Goal: Task Accomplishment & Management: Use online tool/utility

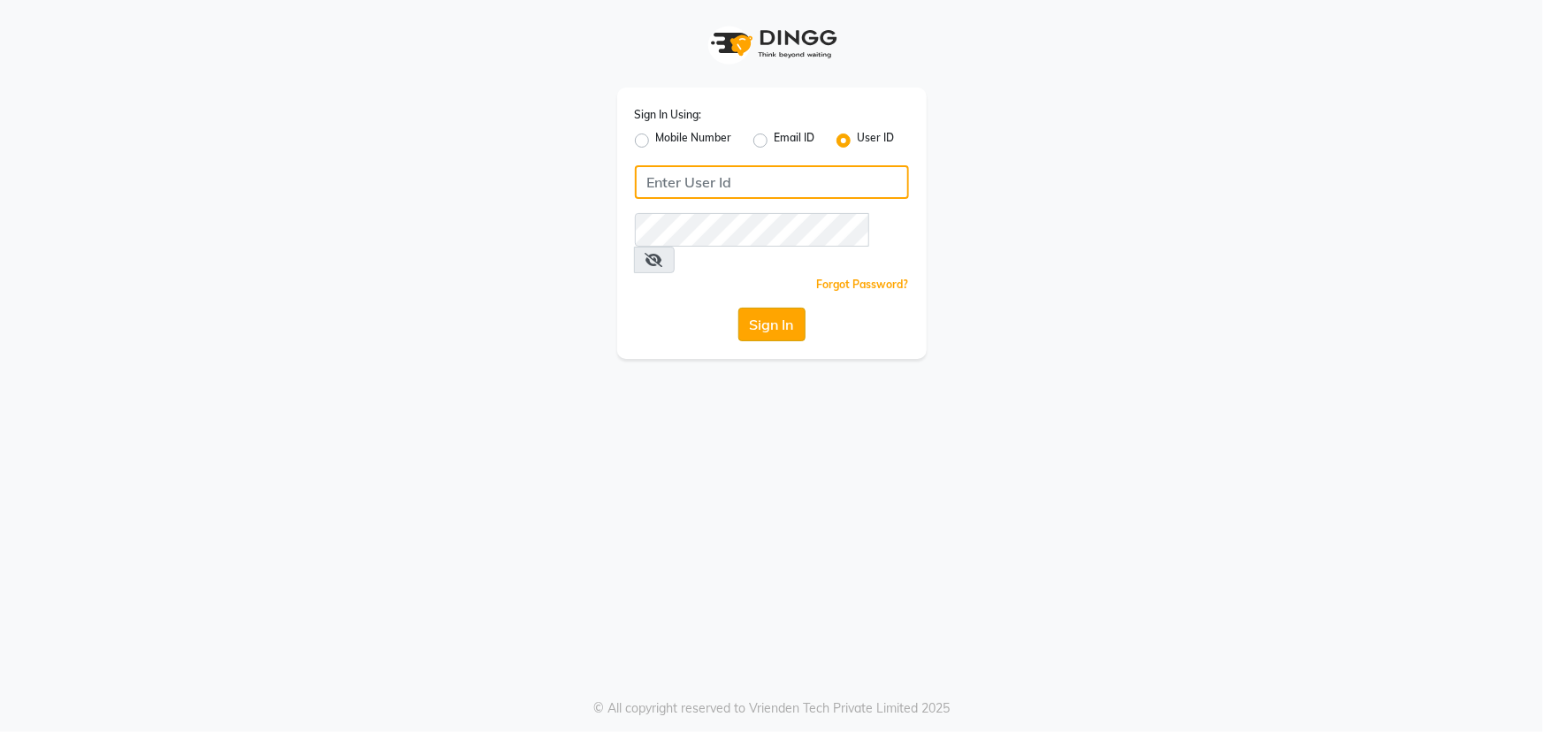
type input "e1784-06"
click at [762, 308] on button "Sign In" at bounding box center [772, 325] width 67 height 34
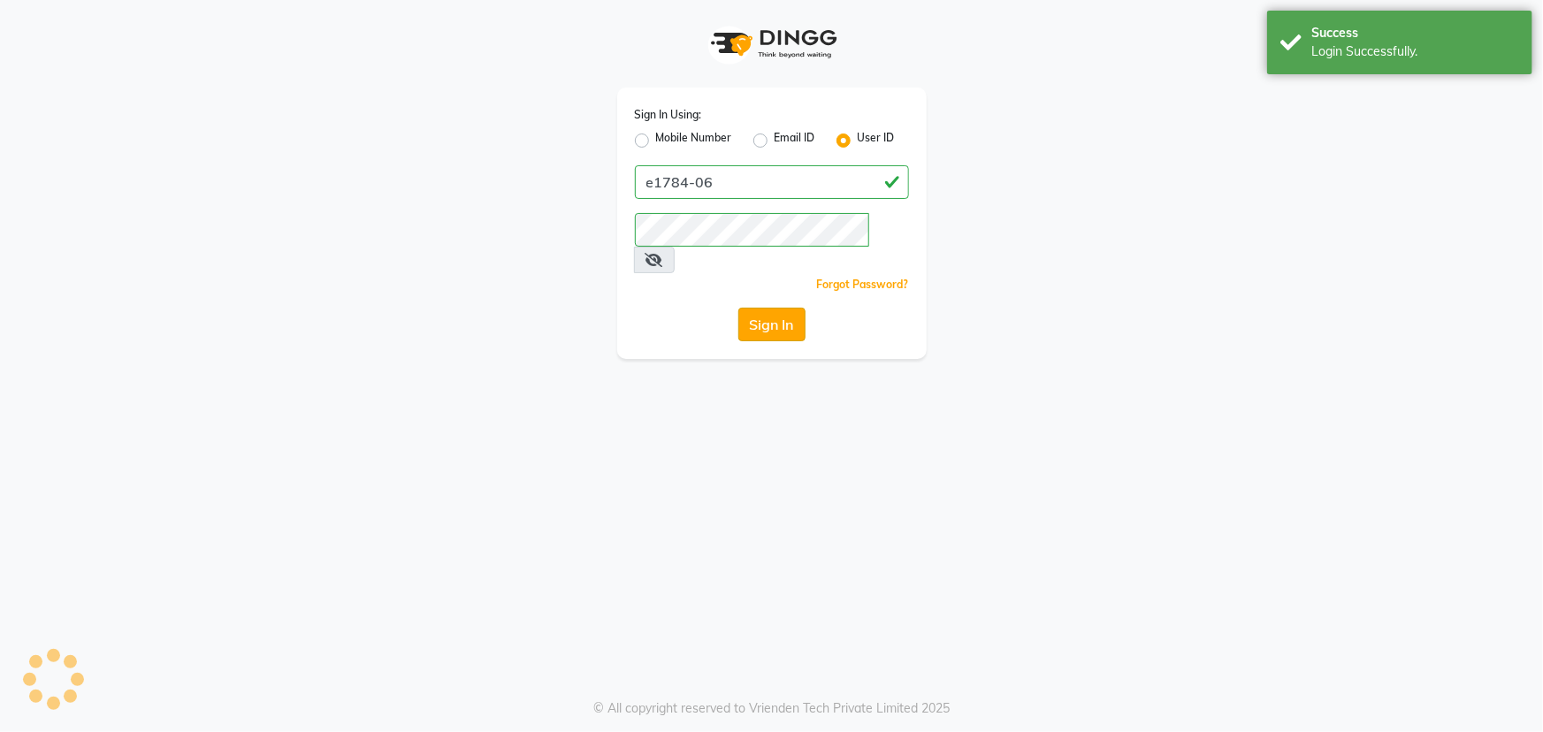
click at [762, 308] on button "Sign In" at bounding box center [772, 325] width 67 height 34
click at [901, 471] on div "Sign In Using: Mobile Number Email ID User ID e1784-06 Remember me Forgot Passw…" at bounding box center [771, 366] width 1543 height 732
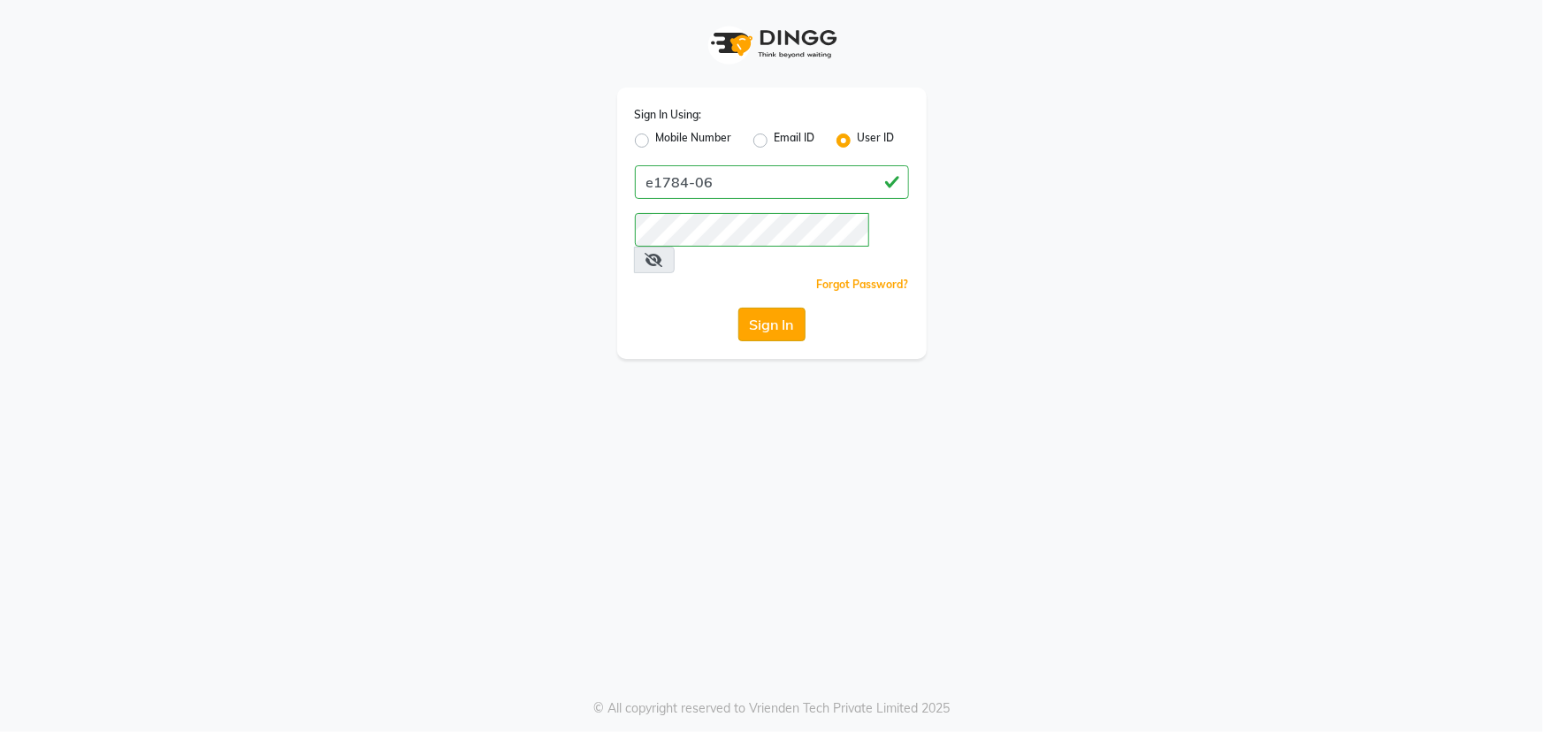
click at [769, 308] on button "Sign In" at bounding box center [772, 325] width 67 height 34
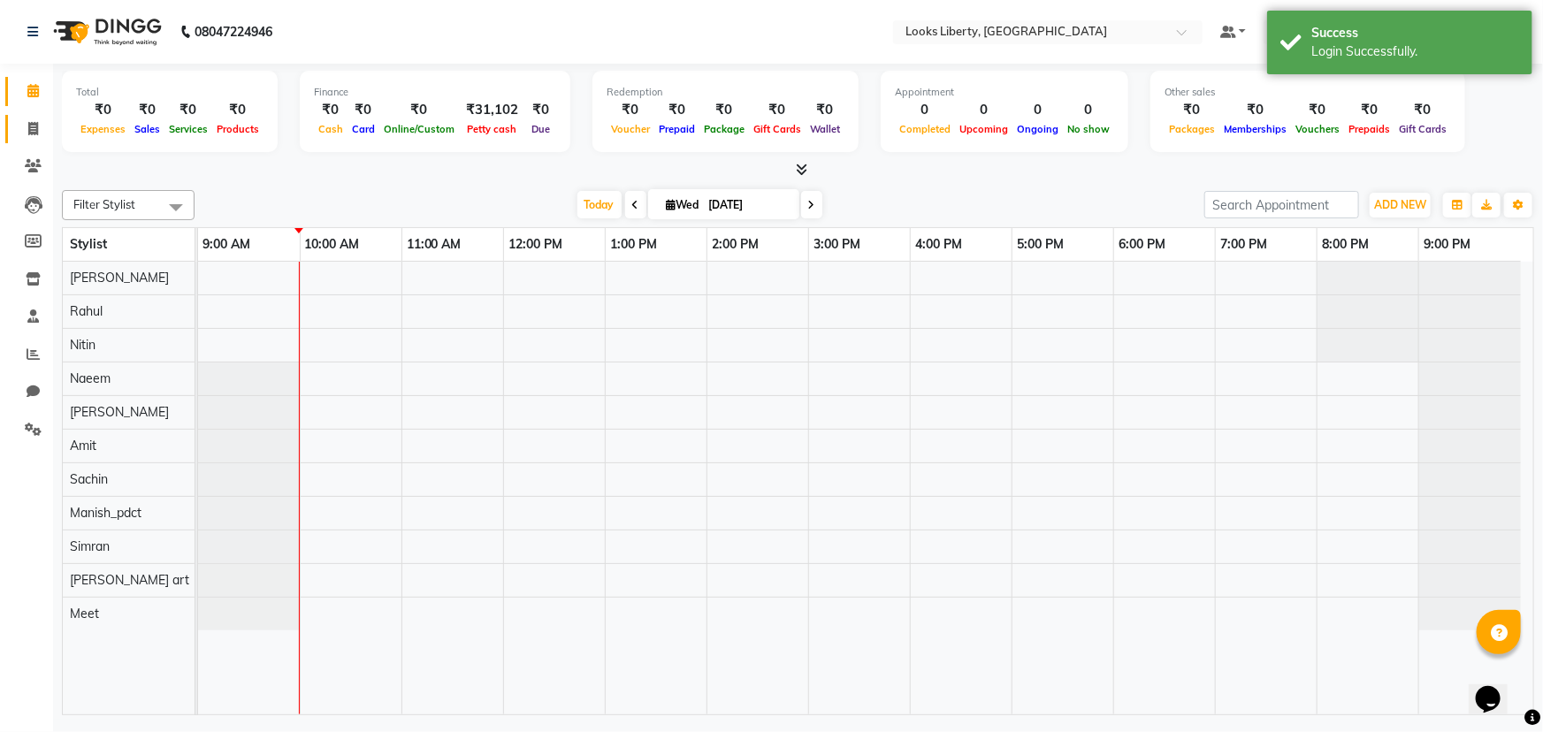
click at [35, 125] on icon at bounding box center [33, 128] width 10 height 13
select select "4321"
select select "service"
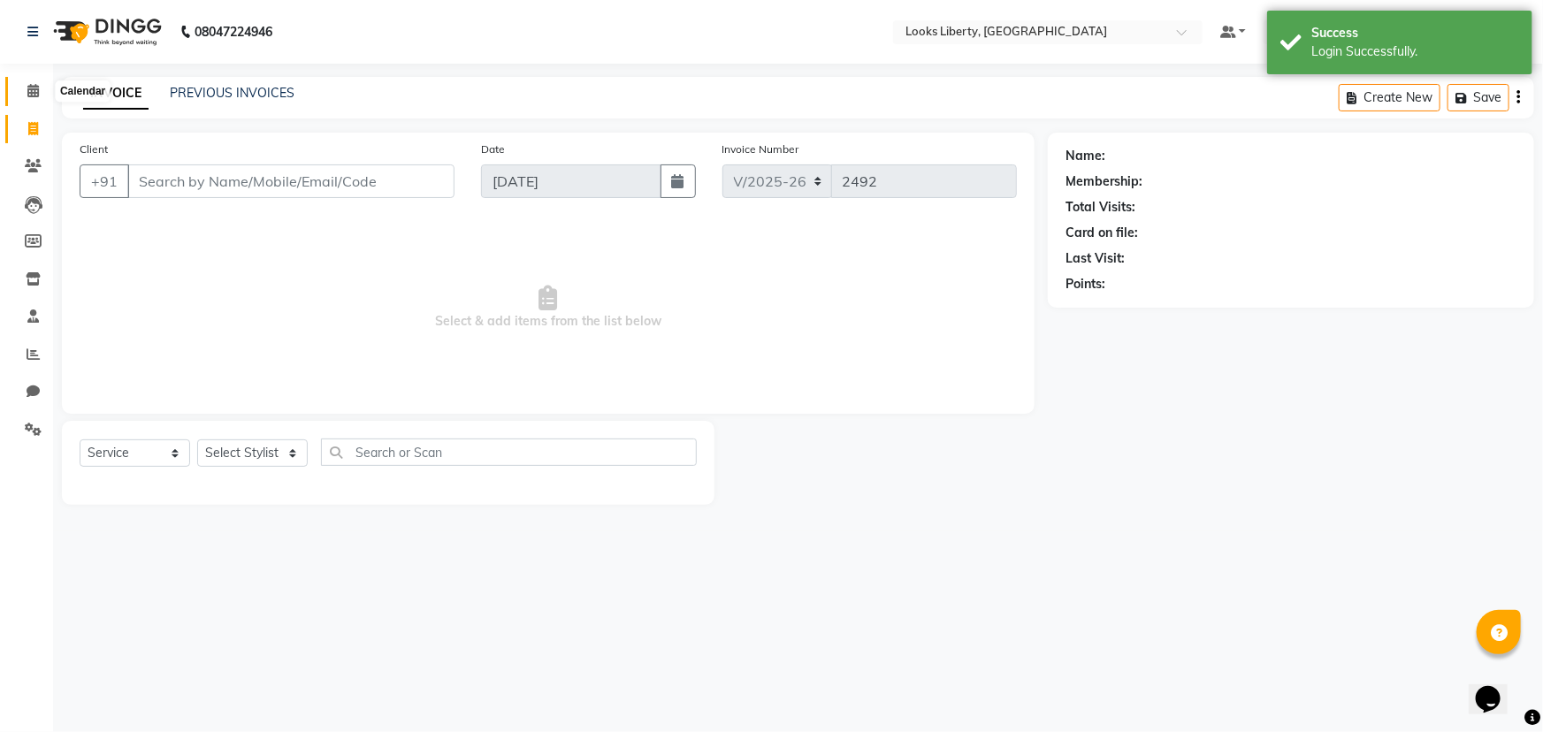
click at [26, 94] on span at bounding box center [33, 91] width 31 height 20
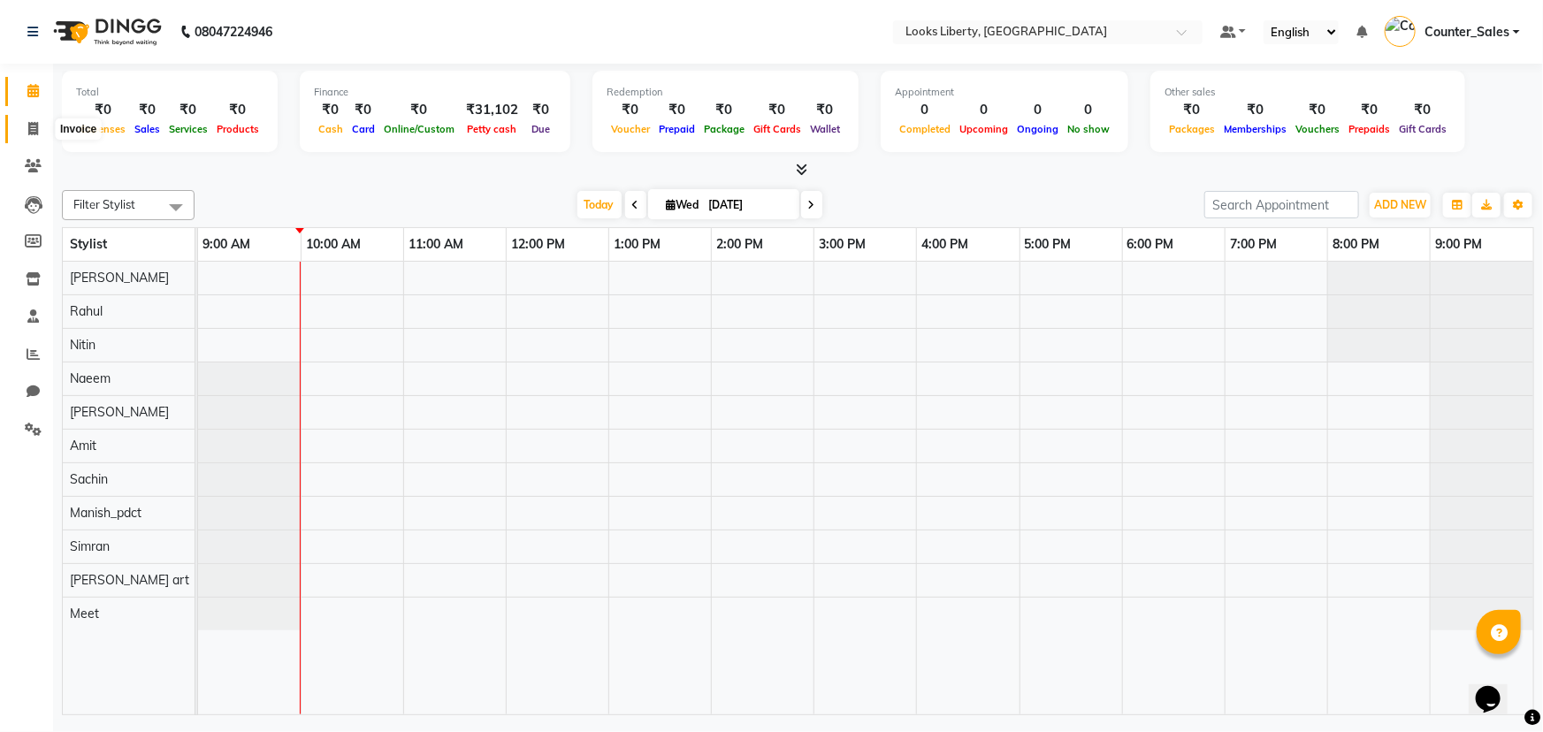
click at [39, 133] on span at bounding box center [33, 129] width 31 height 20
select select "4321"
select select "service"
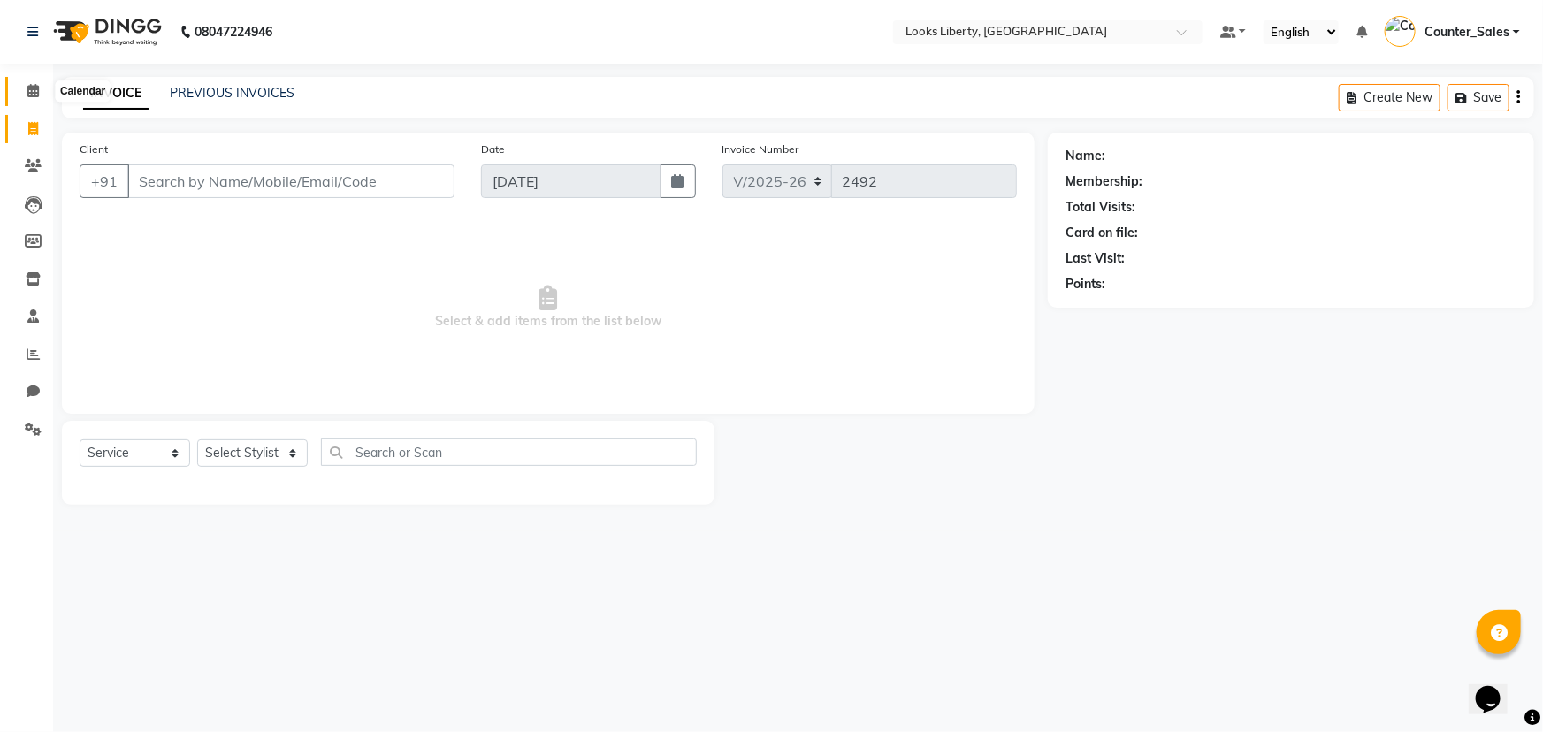
click at [27, 98] on span at bounding box center [33, 91] width 31 height 20
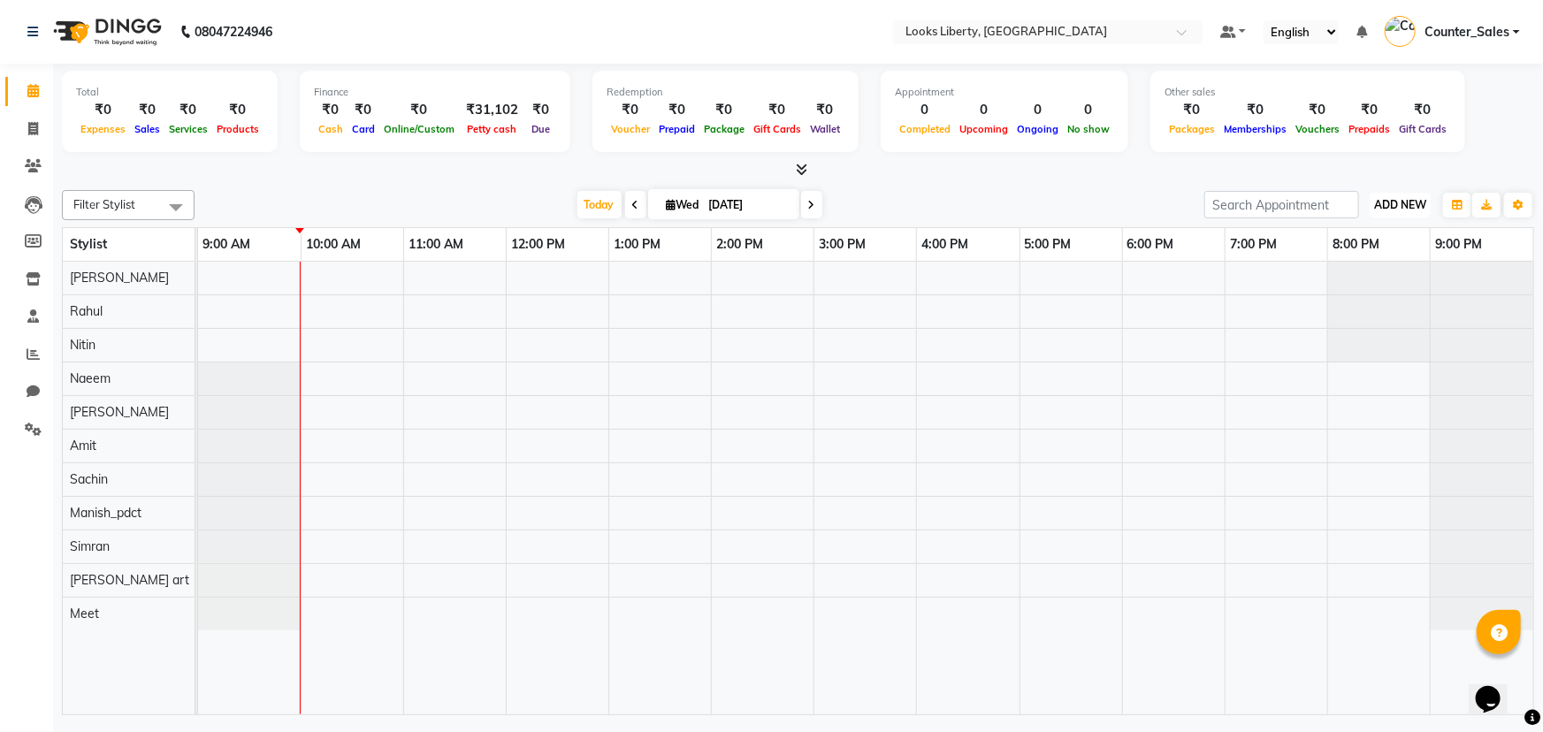
click at [1388, 205] on span "ADD NEW" at bounding box center [1400, 204] width 52 height 13
click at [1363, 274] on link "Add Expense" at bounding box center [1361, 283] width 140 height 23
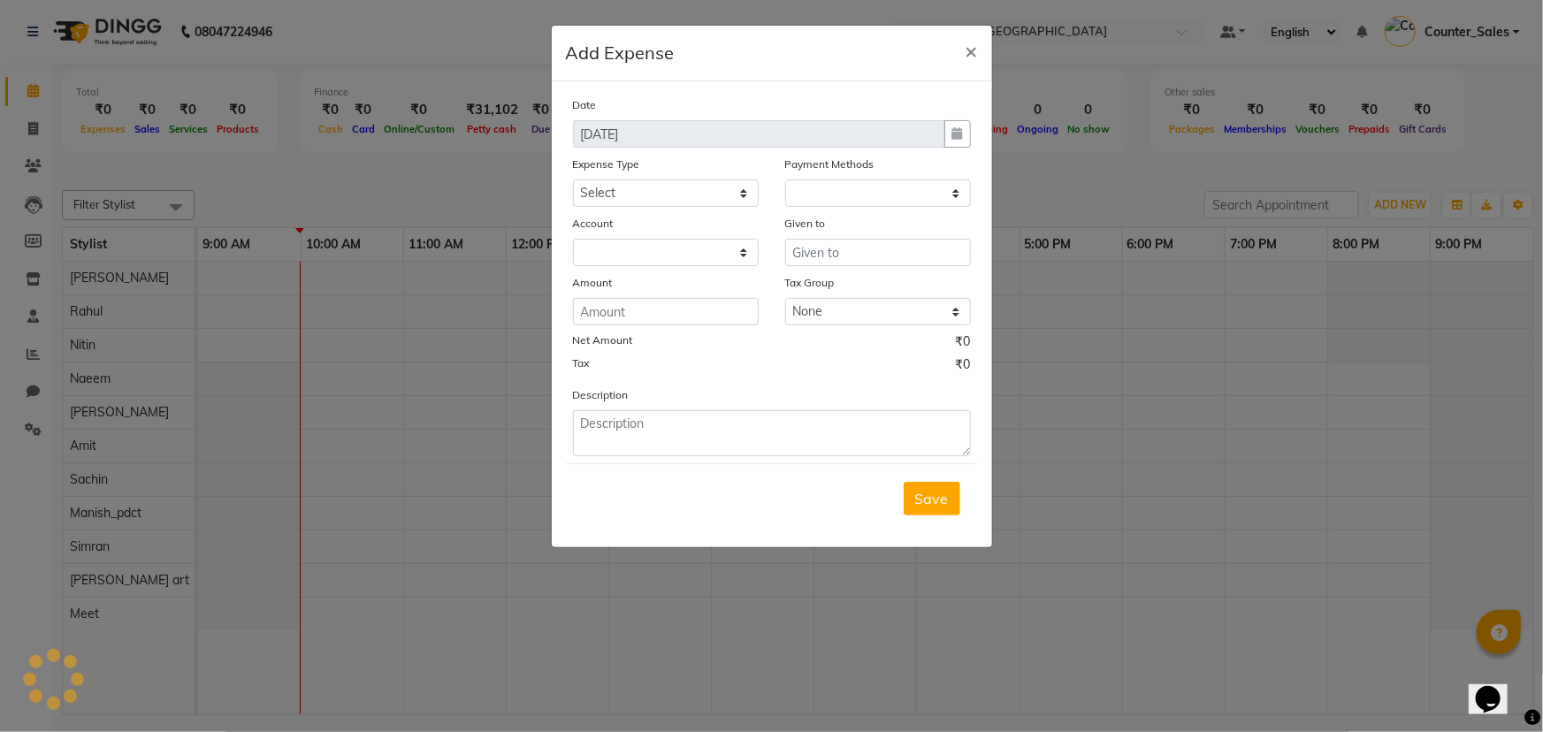
select select "1"
select select "3126"
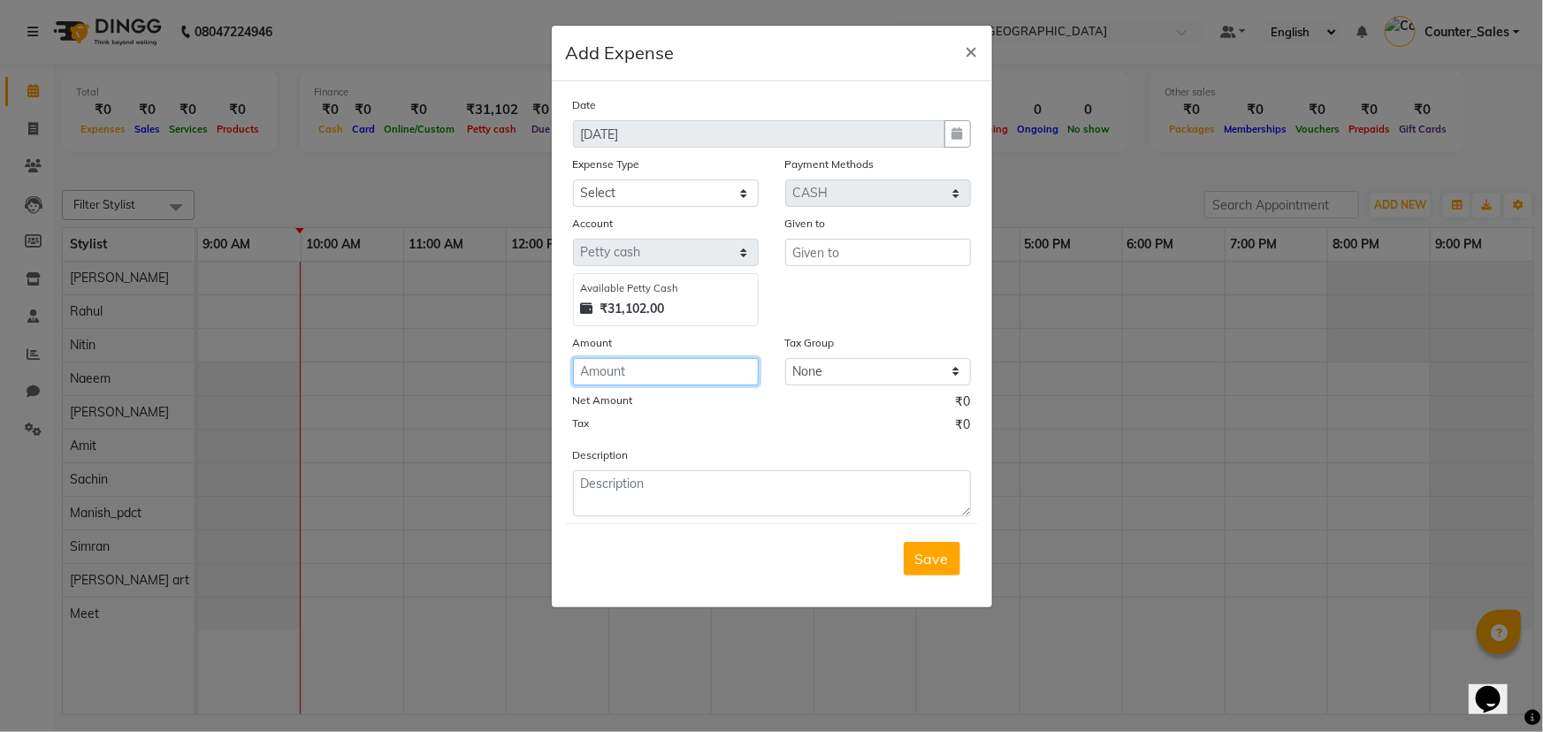
click at [644, 371] on input "number" at bounding box center [666, 371] width 186 height 27
type input "140"
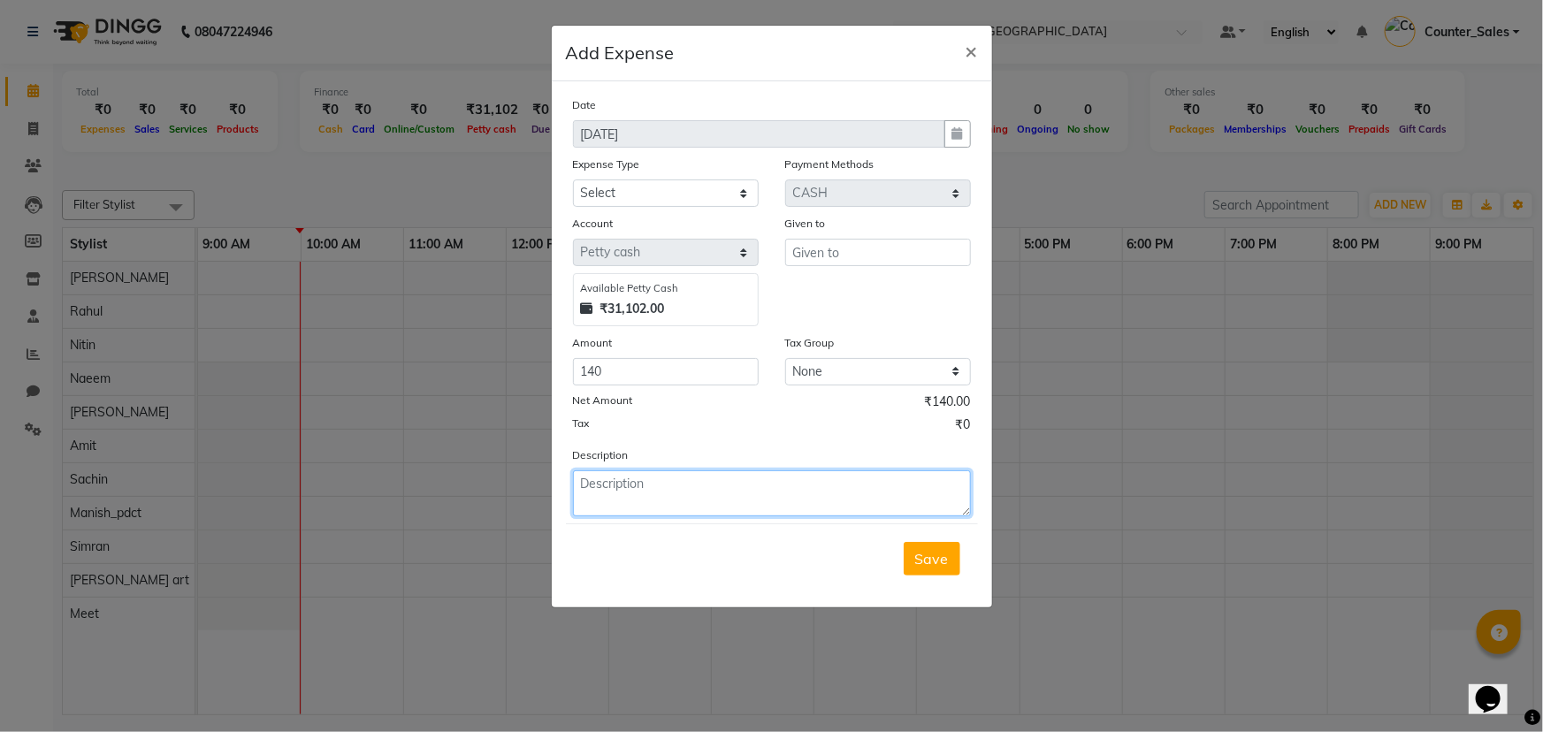
click at [613, 494] on textarea at bounding box center [772, 494] width 398 height 46
type textarea "MILK"
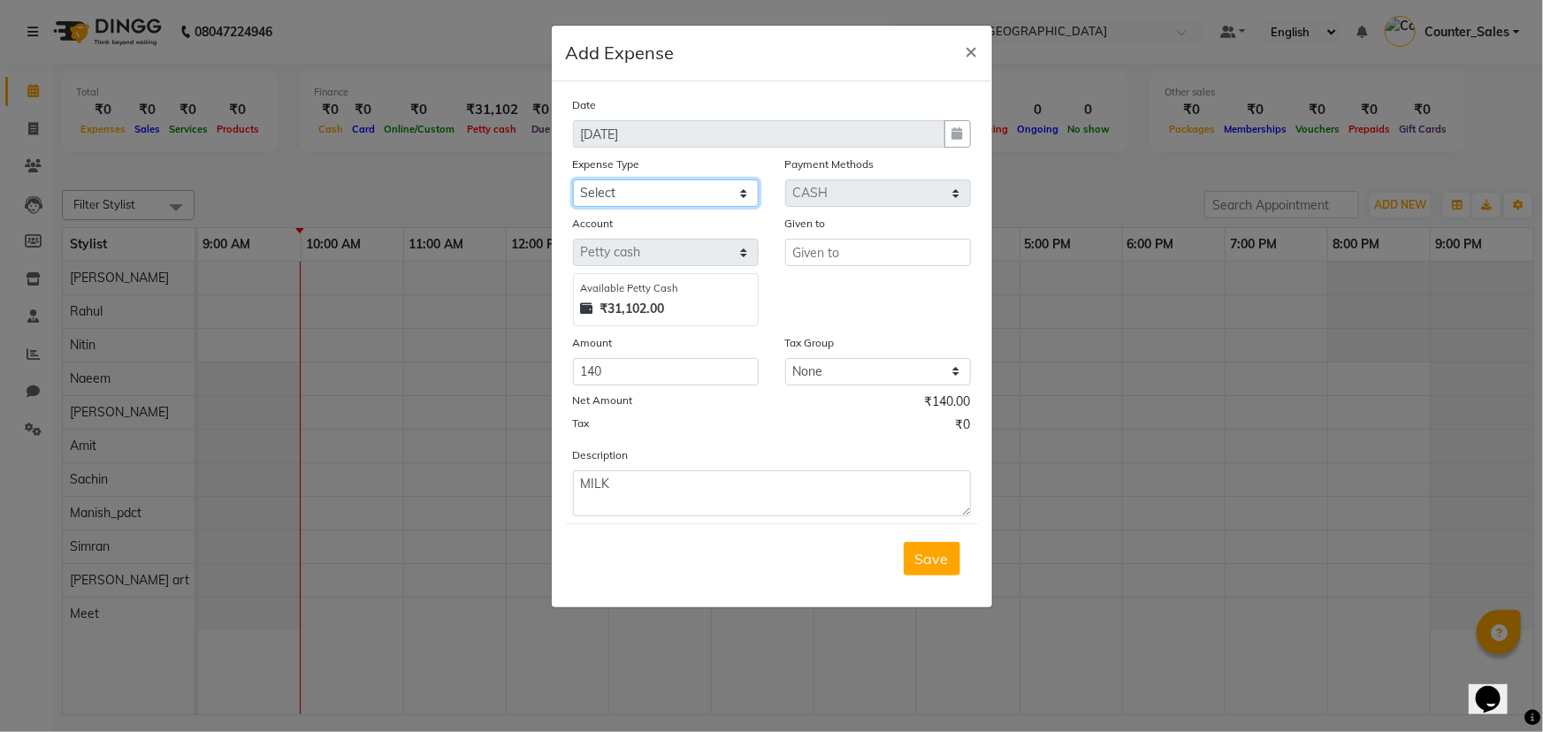
click at [661, 181] on select "Select Bank Deposit Blinkit Cash Handover CLIENT Client ordered food Client Ref…" at bounding box center [666, 193] width 186 height 27
select select "24076"
click at [573, 180] on select "Select Bank Deposit Blinkit Cash Handover CLIENT Client ordered food Client Ref…" at bounding box center [666, 193] width 186 height 27
click at [809, 255] on input "text" at bounding box center [878, 252] width 186 height 27
type input "RITESH"
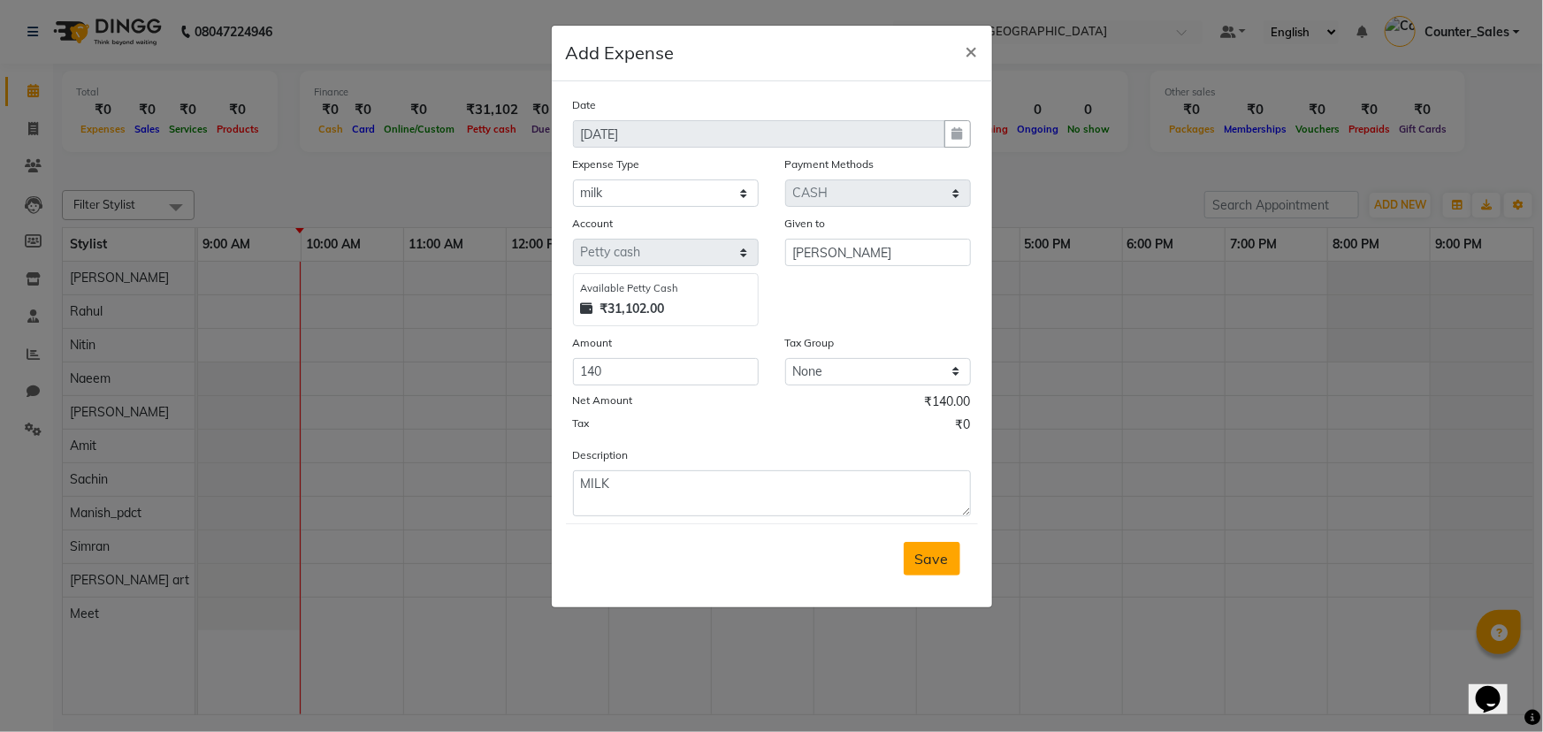
click at [945, 561] on span "Save" at bounding box center [932, 559] width 34 height 18
